Goal: Task Accomplishment & Management: Manage account settings

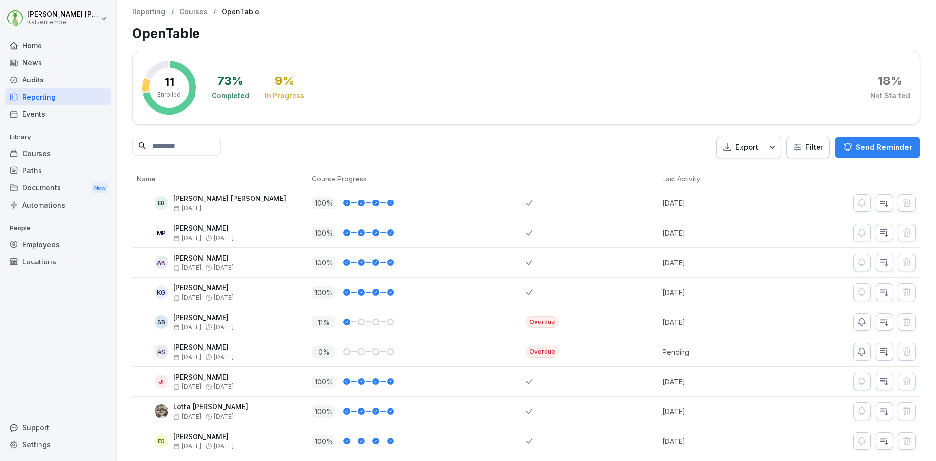
click at [187, 9] on p "Courses" at bounding box center [193, 12] width 28 height 8
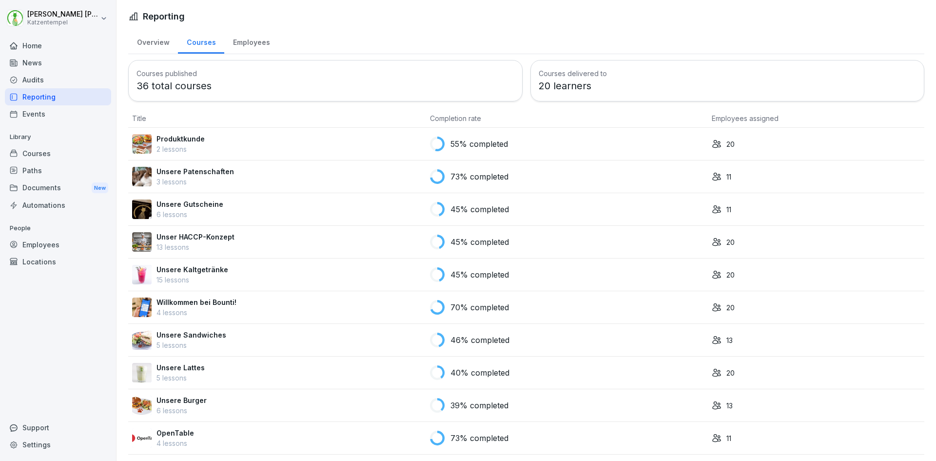
click at [198, 207] on p "Unsere Gutscheine" at bounding box center [189, 204] width 67 height 10
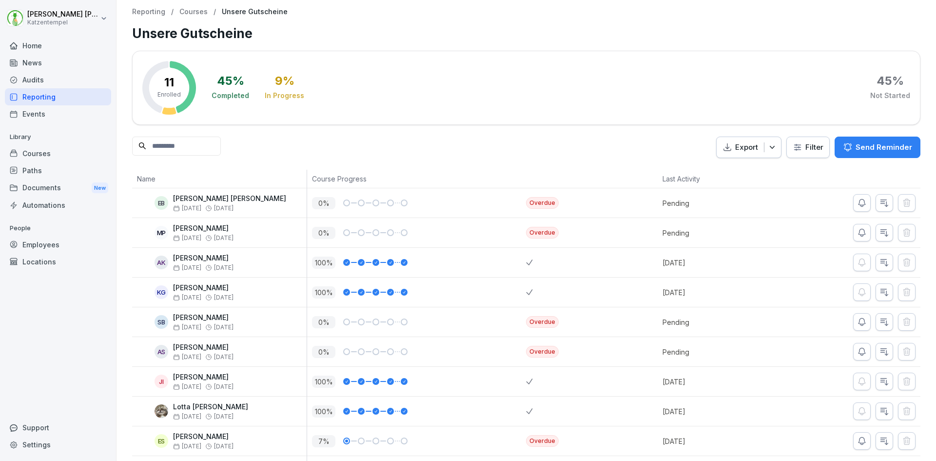
click at [196, 11] on p "Courses" at bounding box center [193, 12] width 28 height 8
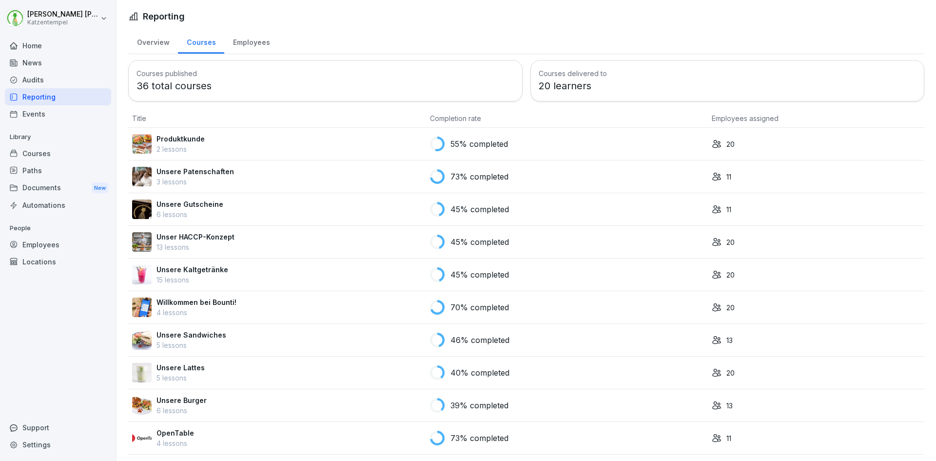
click at [200, 235] on p "Unser HACCP-Konzept" at bounding box center [195, 237] width 78 height 10
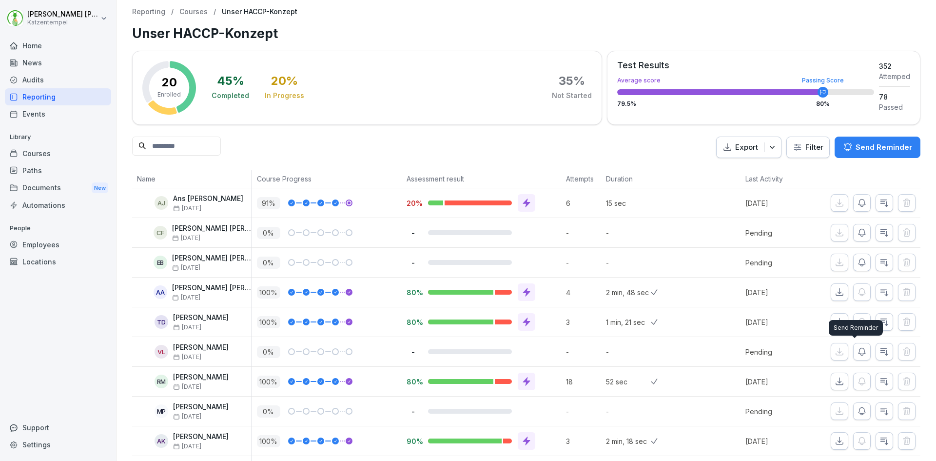
click at [857, 352] on icon "button" at bounding box center [862, 352] width 10 height 10
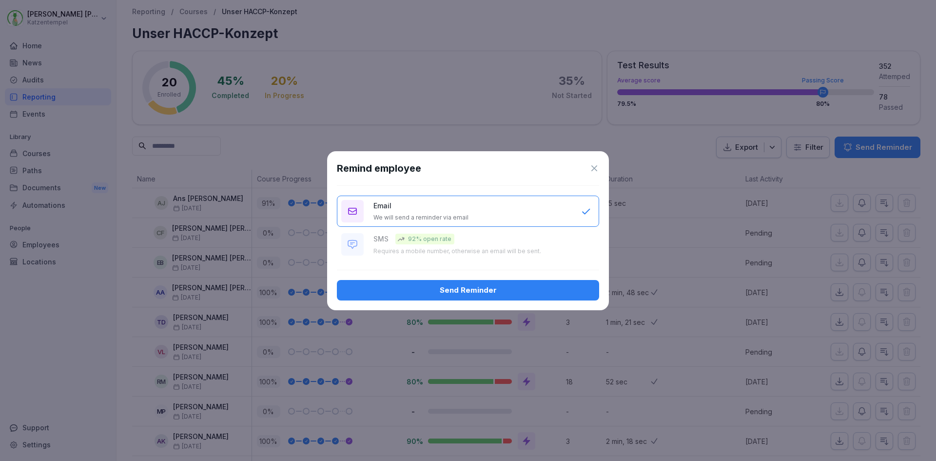
click at [529, 288] on div "Send Reminder" at bounding box center [468, 290] width 247 height 11
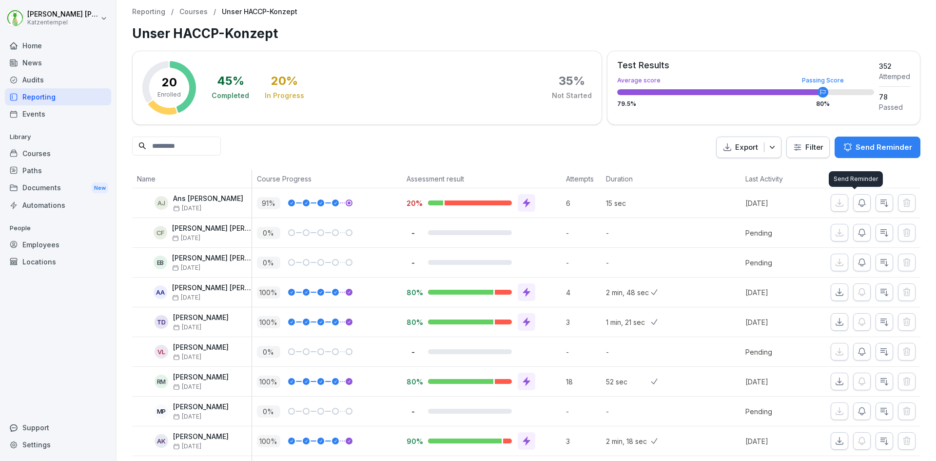
click at [857, 204] on icon "button" at bounding box center [862, 203] width 10 height 10
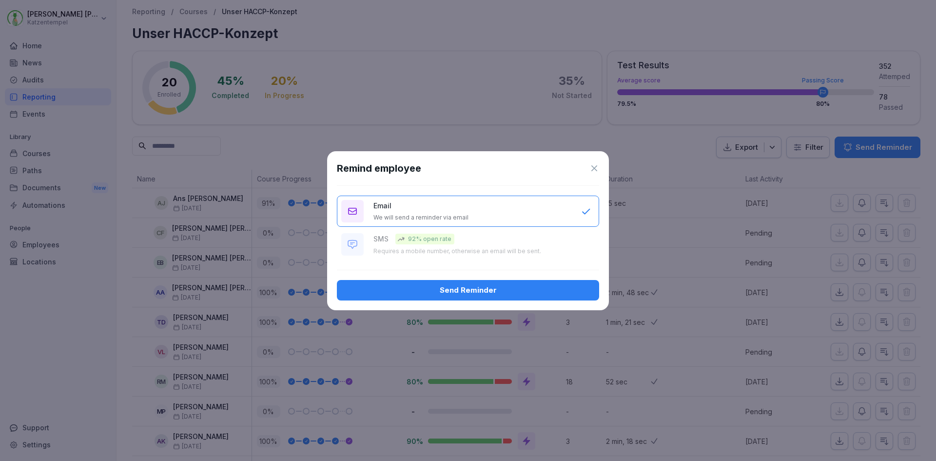
click at [490, 290] on div "Send Reminder" at bounding box center [468, 290] width 247 height 11
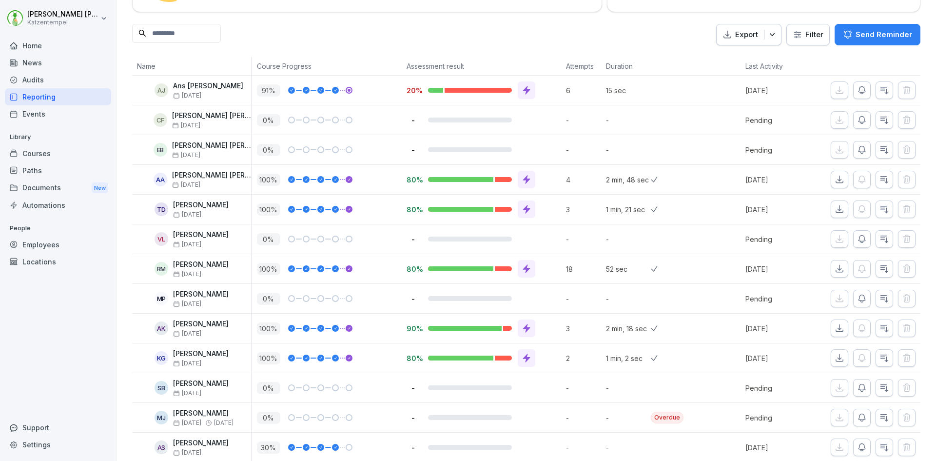
scroll to position [112, 0]
click at [881, 272] on icon "button" at bounding box center [884, 270] width 7 height 7
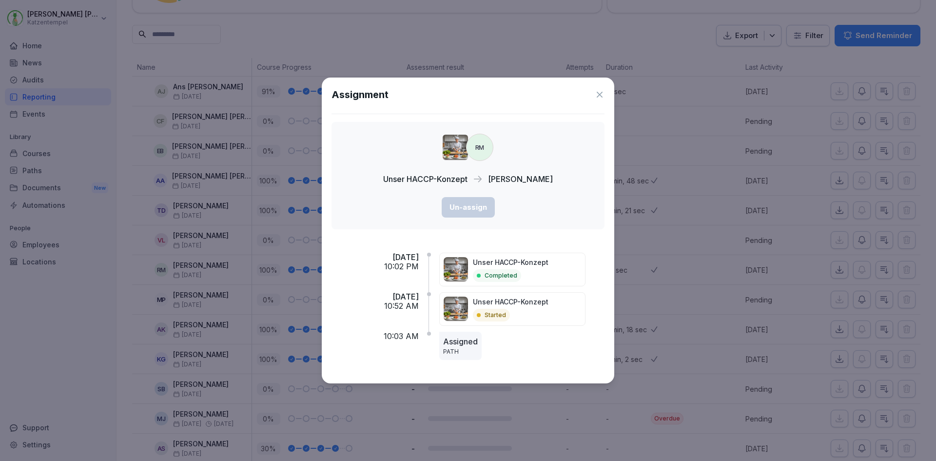
click at [599, 94] on icon at bounding box center [600, 95] width 6 height 6
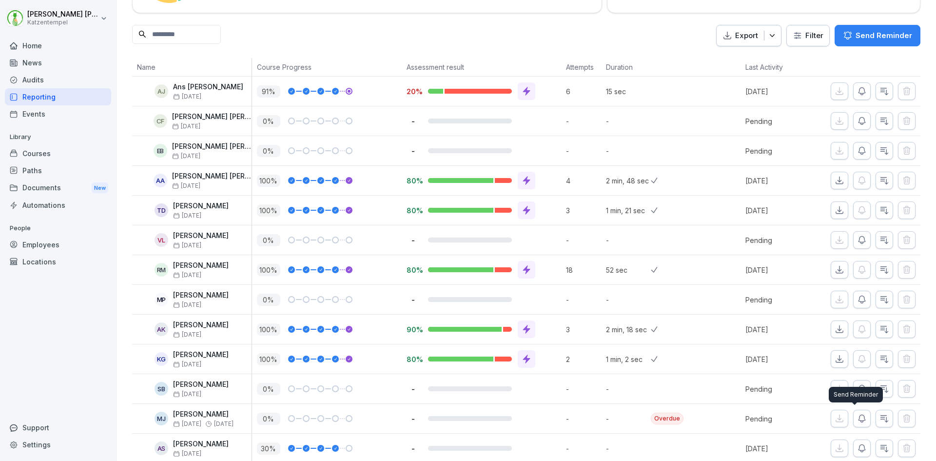
click at [858, 422] on icon "button" at bounding box center [861, 418] width 7 height 7
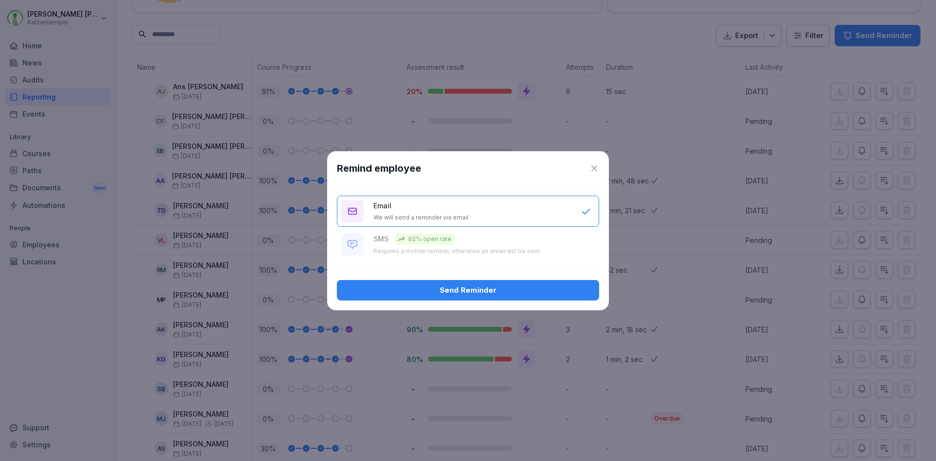
click at [462, 281] on button "Send Reminder" at bounding box center [468, 290] width 262 height 20
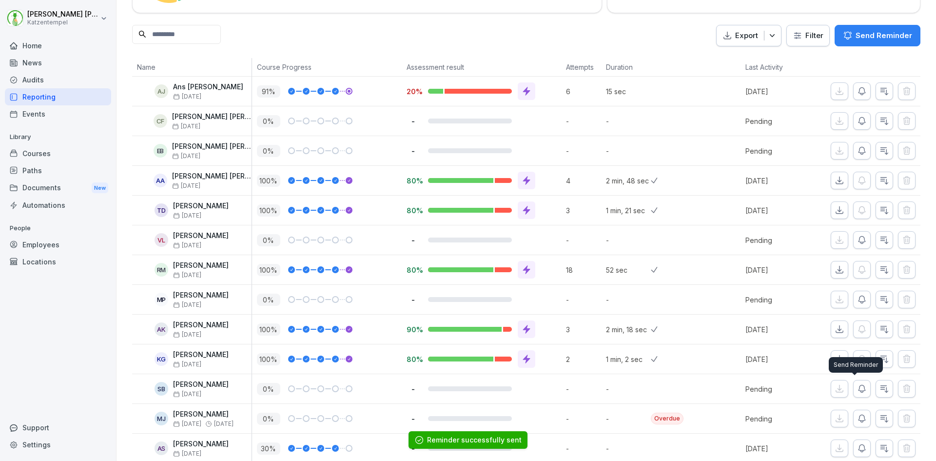
click at [857, 389] on icon "button" at bounding box center [862, 389] width 10 height 10
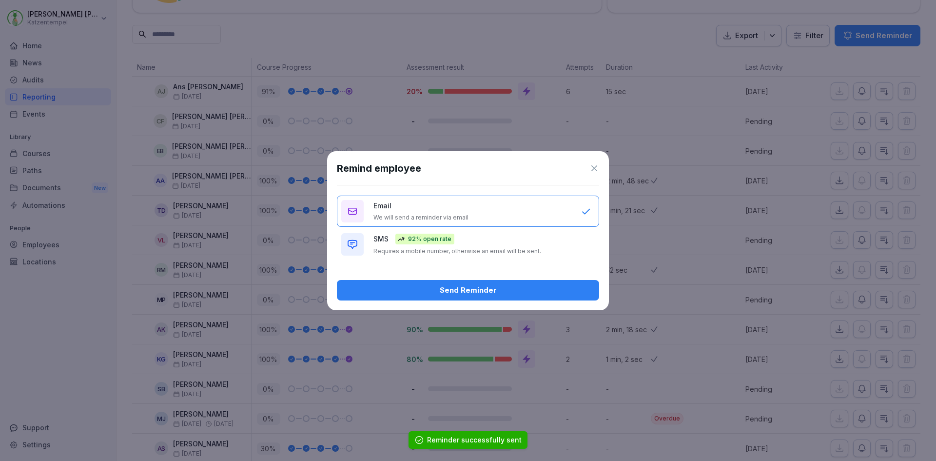
click at [413, 285] on div "Send Reminder" at bounding box center [468, 290] width 247 height 11
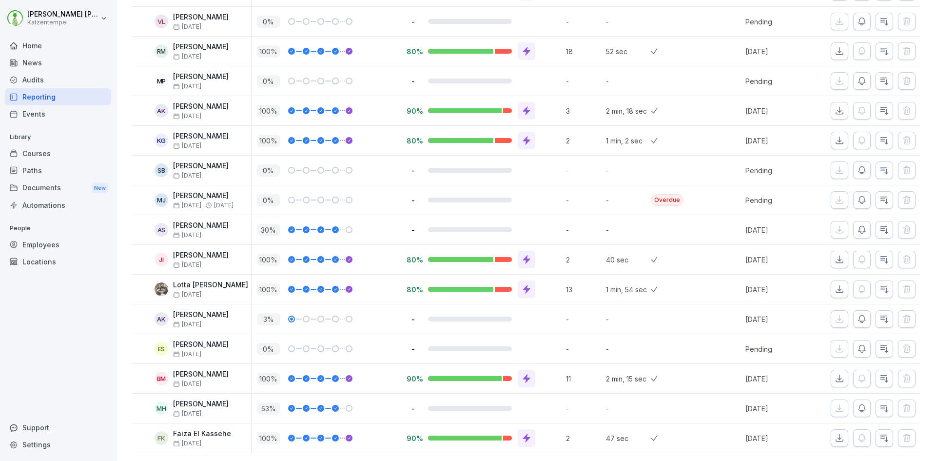
scroll to position [345, 0]
click at [857, 344] on icon "button" at bounding box center [862, 349] width 10 height 10
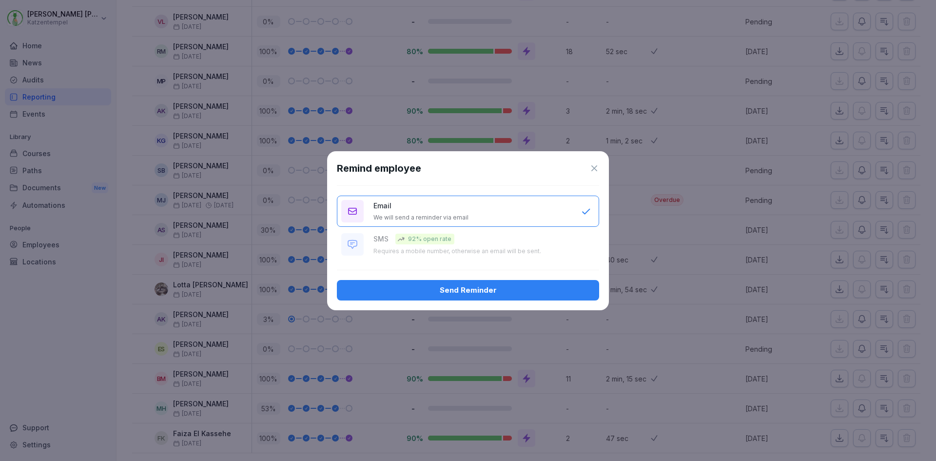
click at [483, 289] on div "Send Reminder" at bounding box center [468, 290] width 247 height 11
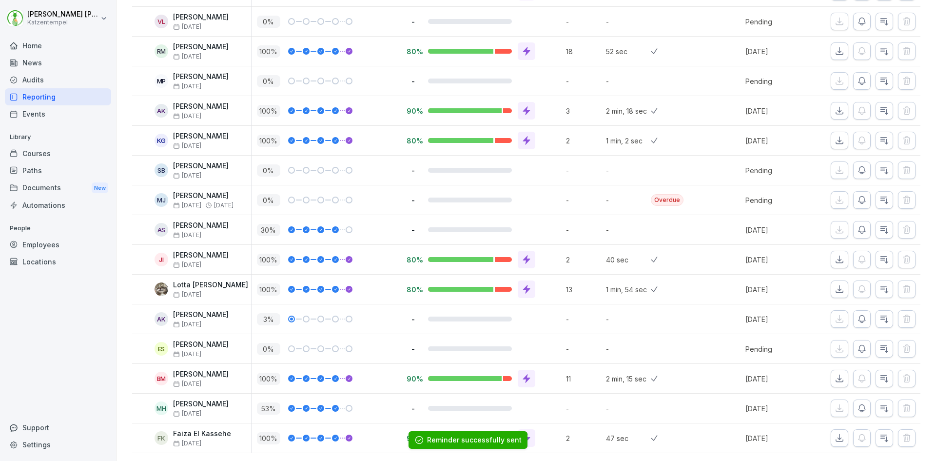
click at [858, 315] on icon "button" at bounding box center [861, 318] width 7 height 7
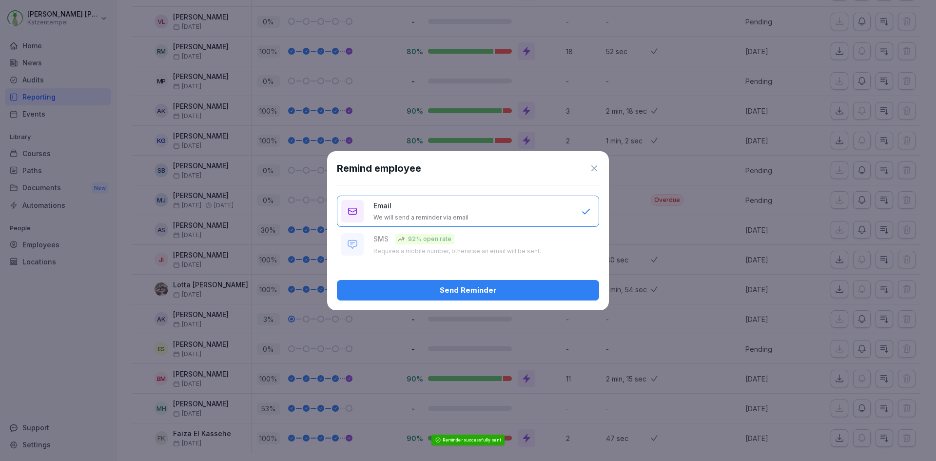
click at [513, 290] on div "Send Reminder" at bounding box center [468, 290] width 247 height 11
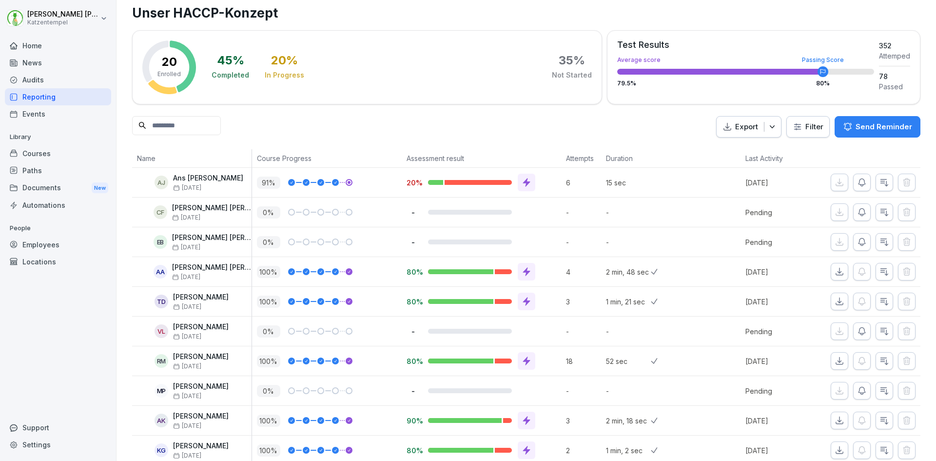
scroll to position [0, 0]
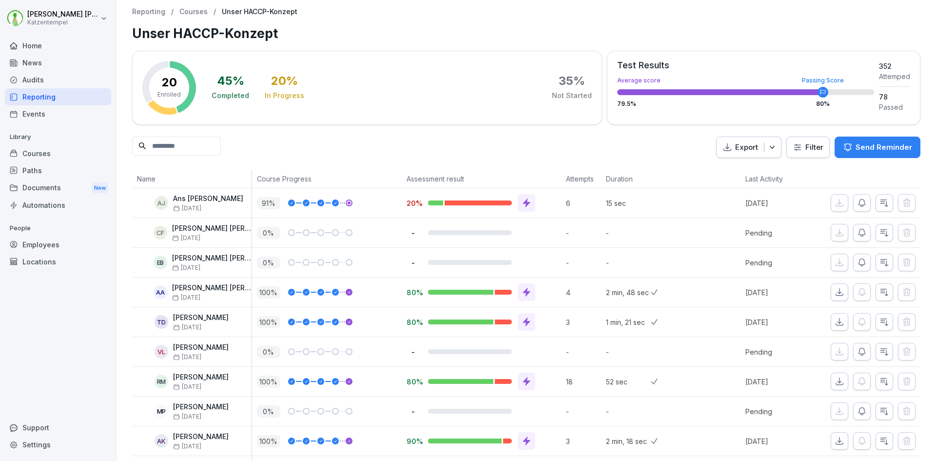
click at [194, 10] on p "Courses" at bounding box center [193, 12] width 28 height 8
